Goal: Information Seeking & Learning: Compare options

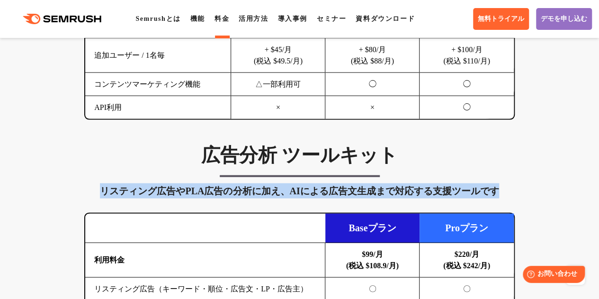
drag, startPoint x: 100, startPoint y: 190, endPoint x: 501, endPoint y: 193, distance: 401.2
click at [501, 193] on div "リスティング広告やPLA広告の分析に加え、AIによる広告文生成まで対応する支援ツールです" at bounding box center [299, 190] width 431 height 15
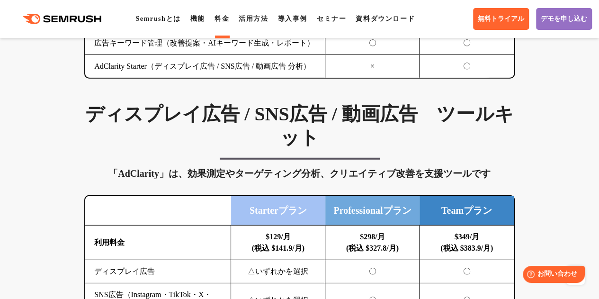
scroll to position [1105, 0]
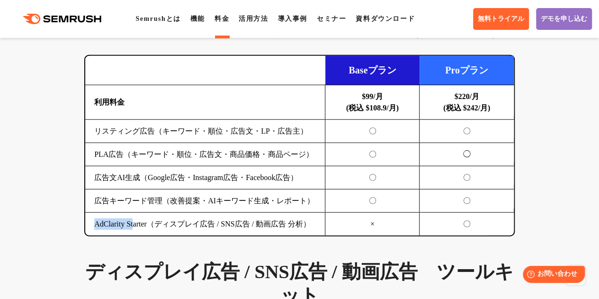
drag, startPoint x: 91, startPoint y: 223, endPoint x: 137, endPoint y: 224, distance: 46.0
click at [137, 224] on td "AdClarity Starter（ディスプレイ広告 / SNS広告 / 動画広告 分析）" at bounding box center [205, 224] width 240 height 23
click at [123, 223] on td "AdClarity Starter（ディスプレイ広告 / SNS広告 / 動画広告 分析）" at bounding box center [205, 224] width 240 height 23
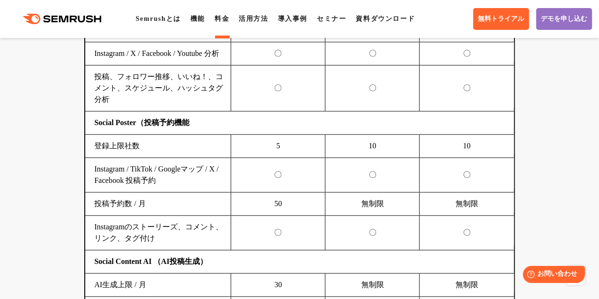
scroll to position [2053, 0]
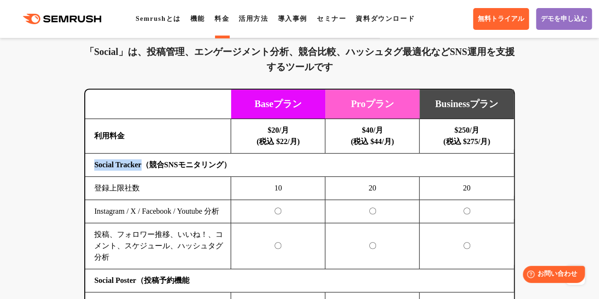
drag, startPoint x: 95, startPoint y: 171, endPoint x: 148, endPoint y: 175, distance: 52.8
click at [148, 169] on b "Social Tracker（競合SNSモニタリング）" at bounding box center [162, 165] width 137 height 8
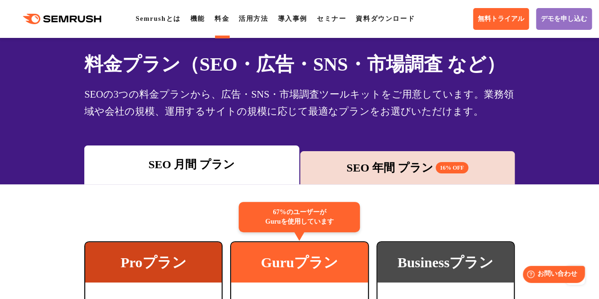
scroll to position [0, 0]
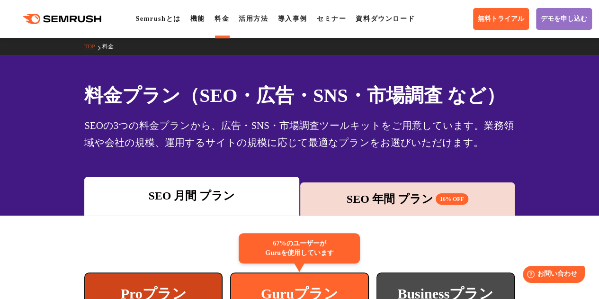
click at [414, 209] on div "SEO 年間 プラン 16% OFF" at bounding box center [407, 198] width 215 height 33
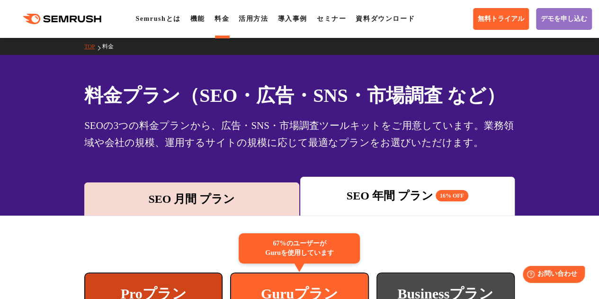
click at [197, 204] on div "SEO 月間 プラン" at bounding box center [191, 198] width 205 height 17
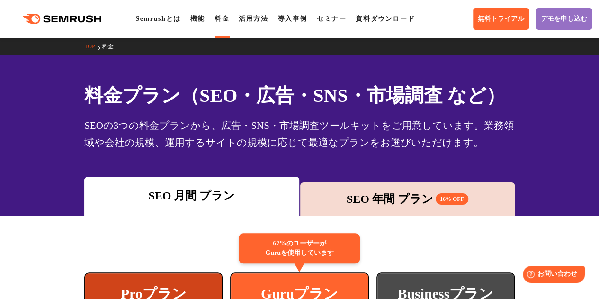
click at [116, 118] on div "SEOの3つの料金プランから、広告・SNS・市場調査ツールキットをご用意しています。業務領域や会社の規模、運用するサイトの規模に応じて最適なプランをお選びいた…" at bounding box center [299, 134] width 431 height 34
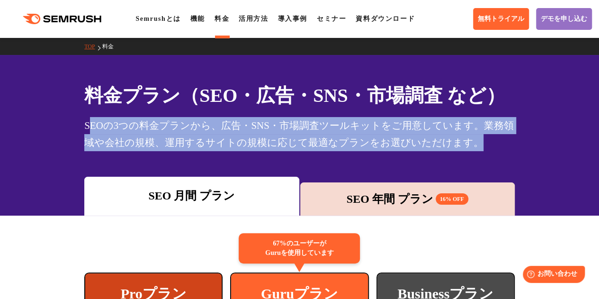
drag, startPoint x: 88, startPoint y: 124, endPoint x: 469, endPoint y: 143, distance: 381.4
click at [469, 143] on div "SEOの3つの料金プランから、広告・SNS・市場調査ツールキットをご用意しています。業務領域や会社の規模、運用するサイトの規模に応じて最適なプランをお選びいた…" at bounding box center [299, 134] width 431 height 34
drag, startPoint x: 469, startPoint y: 145, endPoint x: 82, endPoint y: 127, distance: 387.0
click at [82, 127] on div "料金プラン（SEO・広告・SNS・市場調査 など） SEOの3つの料金プランから、広告・SNS・市場調査ツールキットをご用意しています。業務領域や会社の規模、…" at bounding box center [300, 116] width 450 height 70
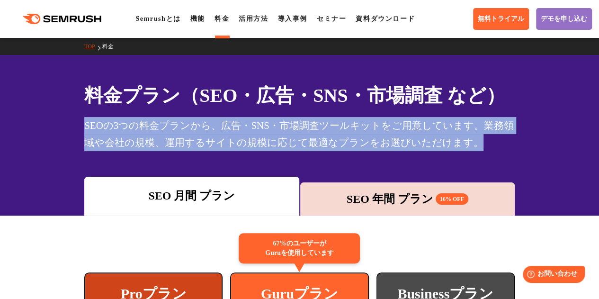
click at [141, 114] on div "料金プラン（SEO・広告・SNS・市場調査 など） SEOの3つの料金プランから、広告・SNS・市場調査ツールキットをご用意しています。業務領域や会社の規模、…" at bounding box center [299, 116] width 431 height 70
drag, startPoint x: 85, startPoint y: 124, endPoint x: 542, endPoint y: 141, distance: 457.4
click at [542, 141] on div "料金プラン（SEO・広告・SNS・市場調査 など） SEOの3つの料金プランから、広告・SNS・市場調査ツールキットをご用意しています。業務領域や会社の規模、…" at bounding box center [299, 135] width 599 height 161
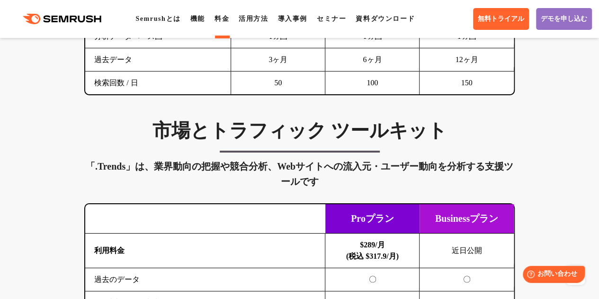
scroll to position [1421, 0]
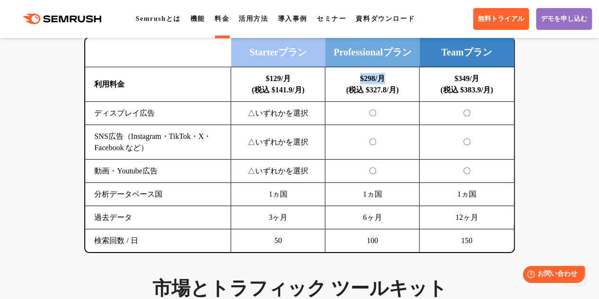
drag, startPoint x: 359, startPoint y: 85, endPoint x: 386, endPoint y: 85, distance: 27.5
click at [386, 85] on b "$298/月 (税込 $327.8/月)" at bounding box center [372, 83] width 53 height 19
copy b "$298/月"
